Goal: Find specific page/section: Find specific page/section

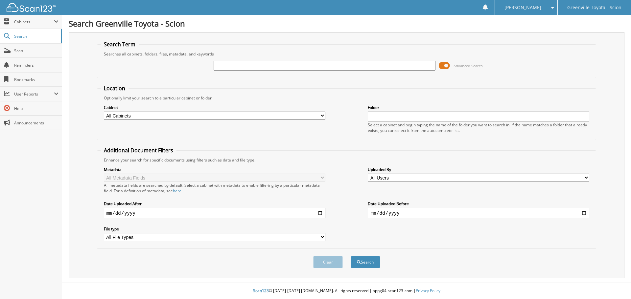
click at [319, 115] on select "All Cabinets ACCOUNTS PAYABLE ACCOUNTS RECEIVABLE ACTIVE EMPLOYEE FILES BANKS R…" at bounding box center [215, 116] width 222 height 8
select select "511"
click at [104, 112] on select "All Cabinets ACCOUNTS PAYABLE ACCOUNTS RECEIVABLE ACTIVE EMPLOYEE FILES BANKS R…" at bounding box center [215, 116] width 222 height 8
click at [230, 63] on input "text" at bounding box center [325, 66] width 222 height 10
type input "toyota of [GEOGRAPHIC_DATA]"
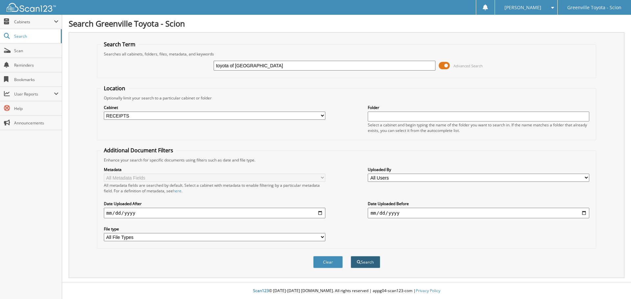
click at [367, 261] on button "Search" at bounding box center [366, 262] width 30 height 12
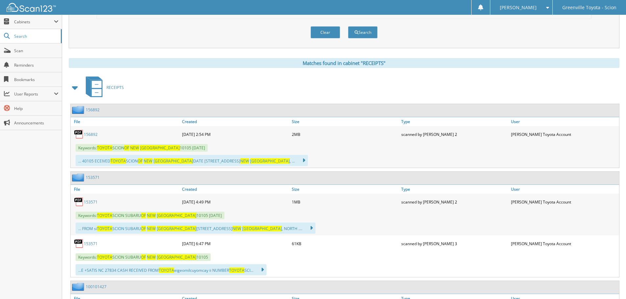
scroll to position [263, 0]
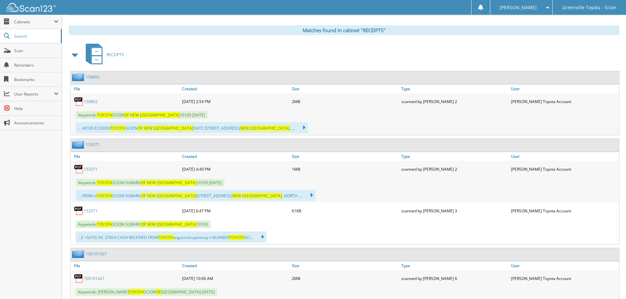
click at [91, 101] on link "156892" at bounding box center [91, 102] width 14 height 6
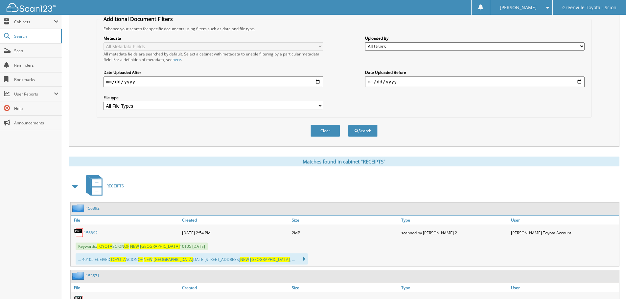
scroll to position [0, 0]
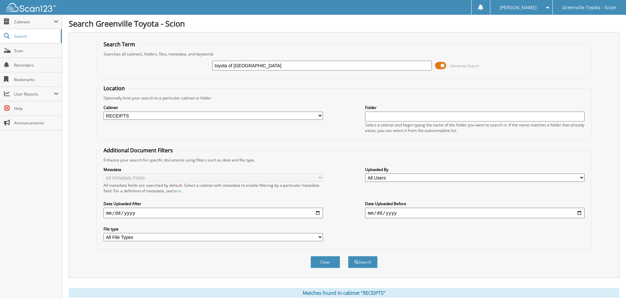
click at [310, 114] on select "All Cabinets ACCOUNTS PAYABLE ACCOUNTS RECEIVABLE ACTIVE EMPLOYEE FILES BANKS R…" at bounding box center [214, 116] width 220 height 8
select select "4906"
click at [104, 112] on select "All Cabinets ACCOUNTS PAYABLE ACCOUNTS RECEIVABLE ACTIVE EMPLOYEE FILES BANKS R…" at bounding box center [214, 116] width 220 height 8
click at [369, 265] on button "Search" at bounding box center [363, 262] width 30 height 12
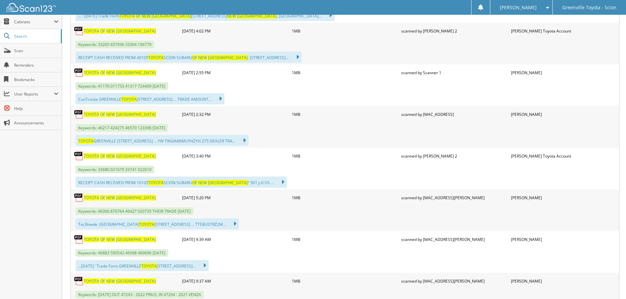
scroll to position [986, 0]
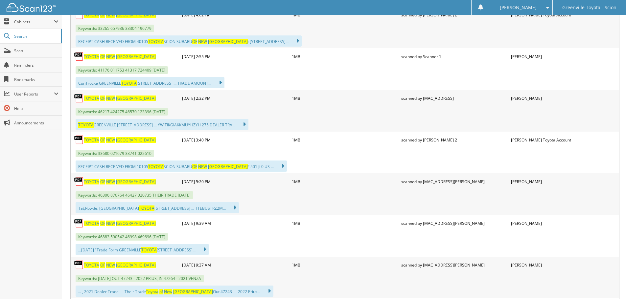
click at [105, 180] on link "TOYOTA OF [GEOGRAPHIC_DATA]" at bounding box center [120, 182] width 72 height 6
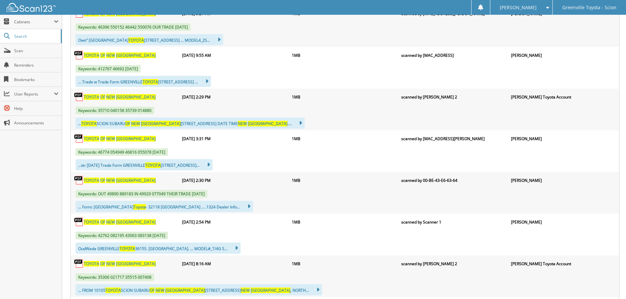
scroll to position [2202, 0]
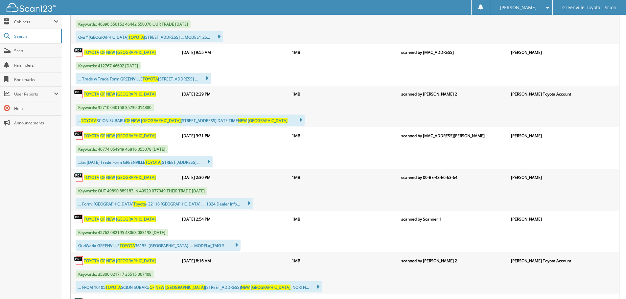
click at [105, 178] on span "OF" at bounding box center [102, 178] width 5 height 6
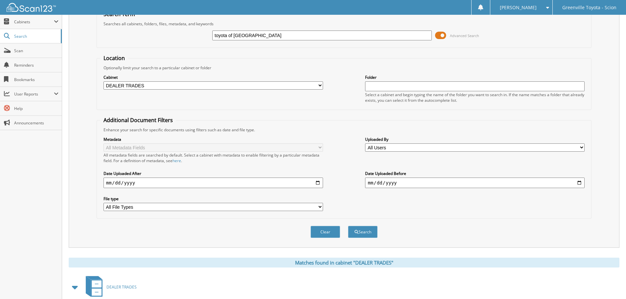
scroll to position [0, 0]
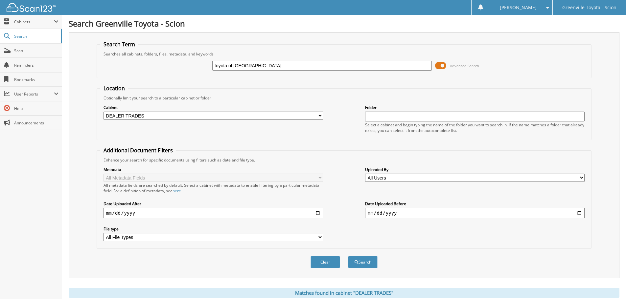
click at [321, 112] on select "All Cabinets ACCOUNTS PAYABLE ACCOUNTS RECEIVABLE ACTIVE EMPLOYEE FILES BANKS R…" at bounding box center [214, 116] width 220 height 8
select select "511"
click at [104, 112] on select "All Cabinets ACCOUNTS PAYABLE ACCOUNTS RECEIVABLE ACTIVE EMPLOYEE FILES BANKS R…" at bounding box center [214, 116] width 220 height 8
click at [370, 262] on button "Search" at bounding box center [363, 262] width 30 height 12
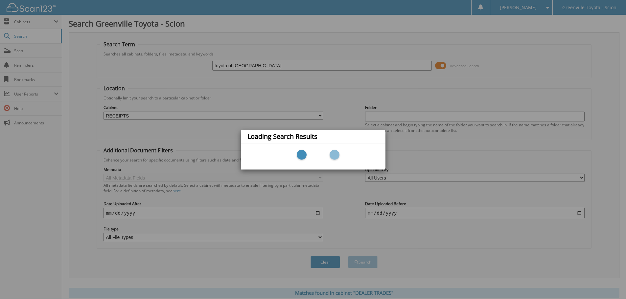
click at [317, 213] on div "Loading Search Results" at bounding box center [313, 149] width 626 height 299
click at [330, 280] on div "Loading Search Results" at bounding box center [313, 149] width 626 height 299
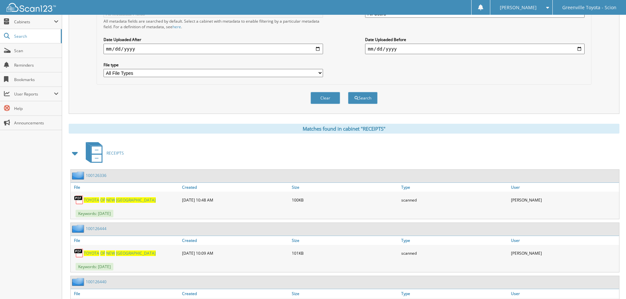
scroll to position [263, 0]
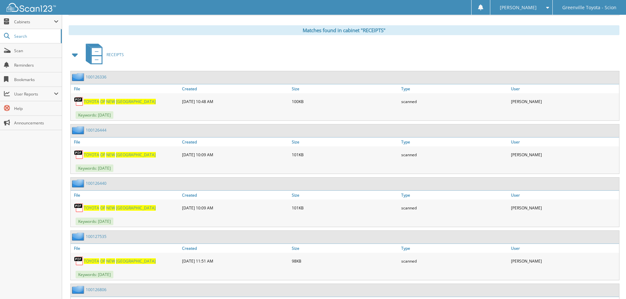
click at [98, 76] on link "100126336" at bounding box center [96, 77] width 21 height 6
